Goal: Information Seeking & Learning: Compare options

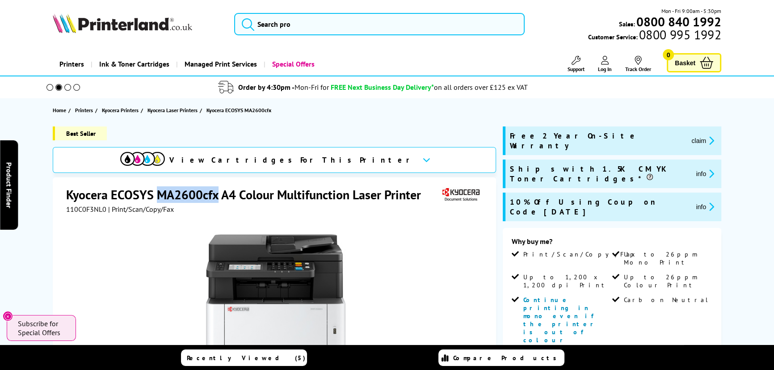
drag, startPoint x: 218, startPoint y: 197, endPoint x: 159, endPoint y: 196, distance: 59.5
click at [159, 196] on h1 "Kyocera ECOSYS MA2600cfx A4 Colour Multifunction Laser Printer" at bounding box center [248, 194] width 364 height 17
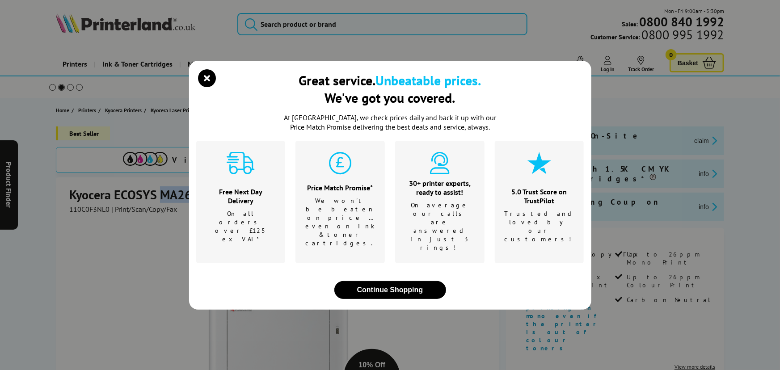
copy h1 "MA2600cfx"
click at [212, 87] on icon "close modal" at bounding box center [207, 78] width 18 height 18
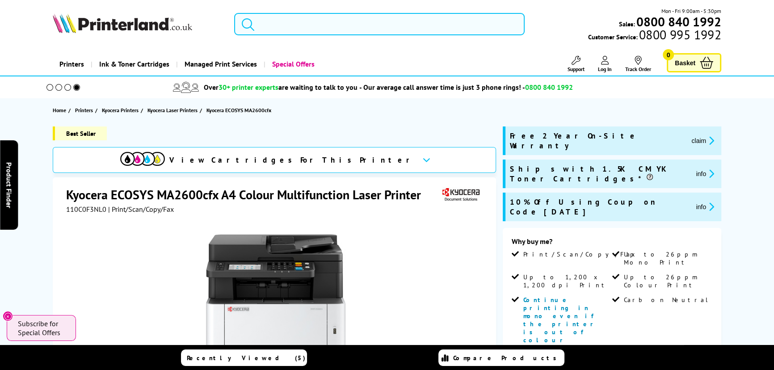
click at [342, 22] on input "search" at bounding box center [379, 24] width 291 height 22
paste input "MFCL2710DWZU1"
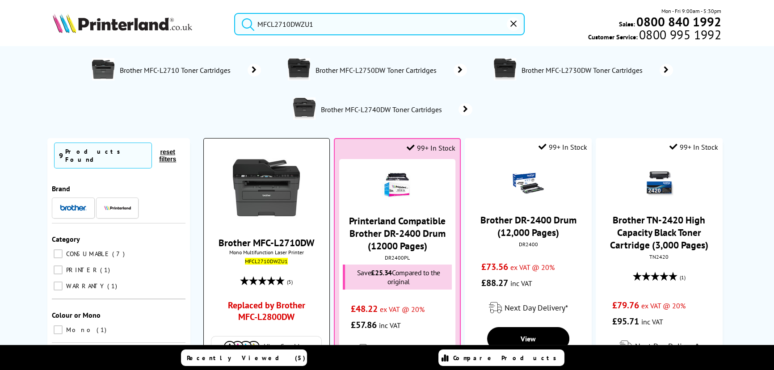
type input "MFCL2710DWZU1"
click at [273, 243] on link "Brother MFC-L2710DW" at bounding box center [267, 242] width 96 height 13
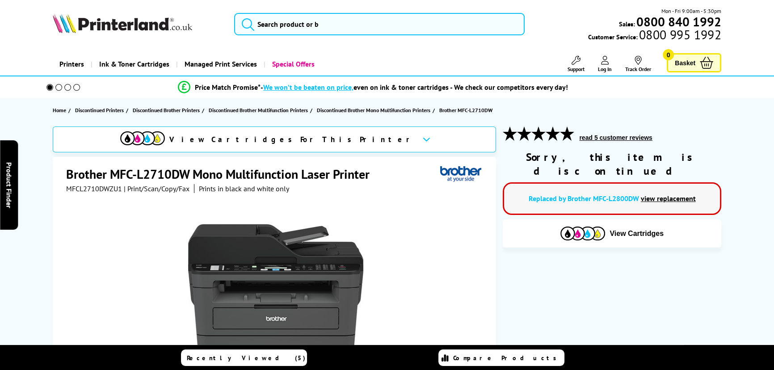
click at [682, 194] on link "view replacement" at bounding box center [668, 198] width 55 height 9
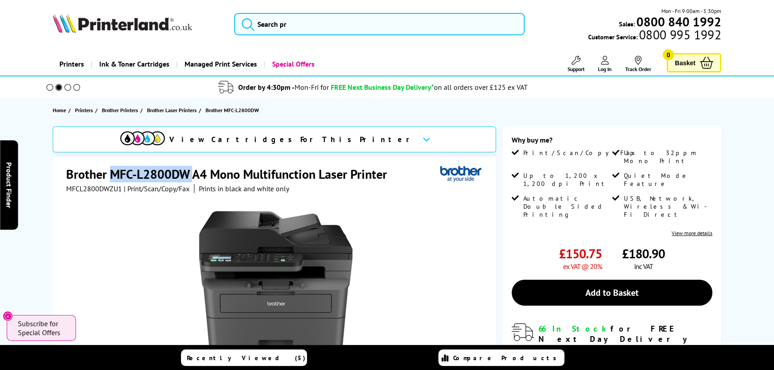
drag, startPoint x: 194, startPoint y: 174, endPoint x: 108, endPoint y: 176, distance: 86.3
click at [108, 176] on h1 "Brother MFC-L2800DW A4 Mono Multifunction Laser Printer" at bounding box center [231, 174] width 330 height 17
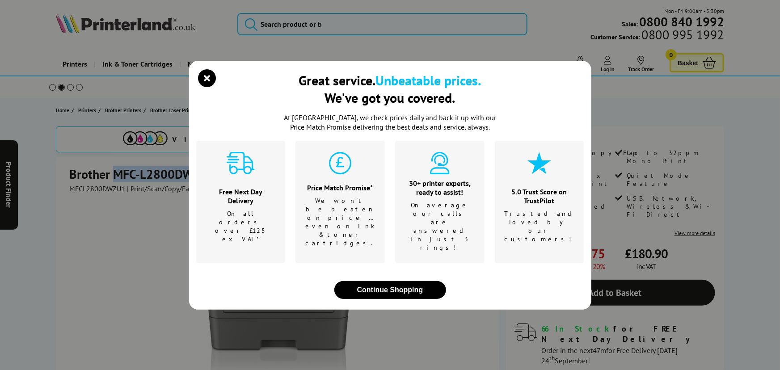
copy h1 "MFC-L2800DW"
click at [201, 87] on icon "close modal" at bounding box center [207, 78] width 18 height 18
